Goal: Task Accomplishment & Management: Complete application form

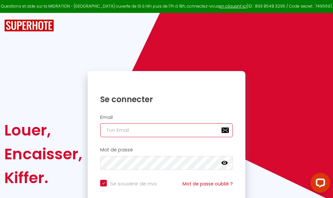
click at [161, 130] on input "email" at bounding box center [166, 130] width 133 height 14
type input "m"
checkbox input "true"
type input "ma"
checkbox input "true"
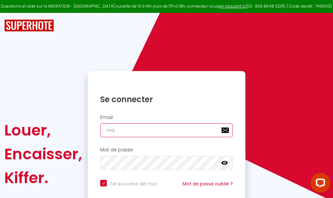
type input "mar"
checkbox input "true"
type input "marc"
checkbox input "true"
type input "marcd"
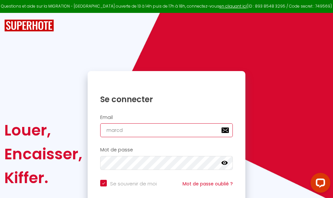
checkbox input "true"
type input "marcdp"
checkbox input "true"
type input "marcdpo"
checkbox input "true"
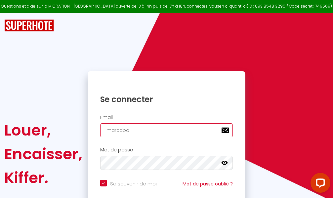
type input "marcdpoz"
checkbox input "true"
type input "marcdpoz."
checkbox input "true"
type input "marcdpoz.l"
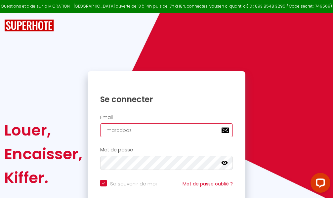
checkbox input "true"
type input "marcdpoz.lo"
checkbox input "true"
type input "marcdpoz.loc"
checkbox input "true"
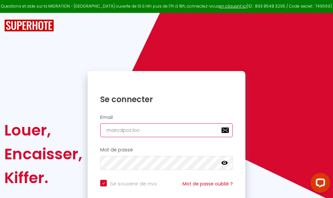
type input "marcdpoz.loca"
checkbox input "true"
type input "marcdpoz.locat"
checkbox input "true"
type input "marcdpoz.locati"
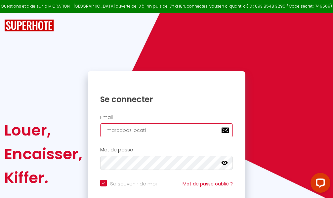
checkbox input "true"
type input "marcdpoz.locatio"
checkbox input "true"
type input "marcdpoz.location"
checkbox input "true"
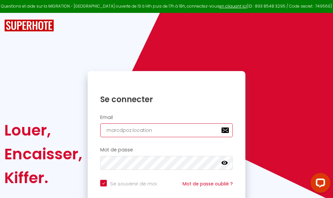
type input "marcdpoz.location@"
checkbox input "true"
type input "marcdpoz.location@g"
checkbox input "true"
type input "marcdpoz.location@gm"
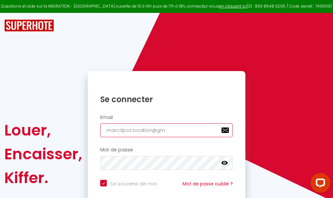
checkbox input "true"
type input "marcdpoz.location@gma"
checkbox input "true"
type input "marcdpoz.location@gmai"
checkbox input "true"
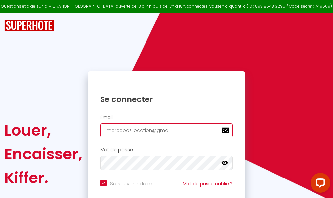
type input "[EMAIL_ADDRESS]"
checkbox input "true"
type input "[EMAIL_ADDRESS]."
checkbox input "true"
type input "marcdpoz.location@gmail.c"
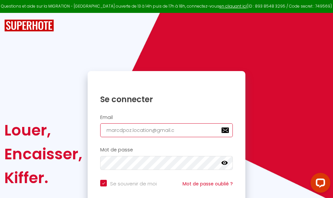
checkbox input "true"
type input "[EMAIL_ADDRESS][DOMAIN_NAME]"
checkbox input "true"
type input "[EMAIL_ADDRESS][DOMAIN_NAME]"
checkbox input "true"
